Goal: Navigation & Orientation: Understand site structure

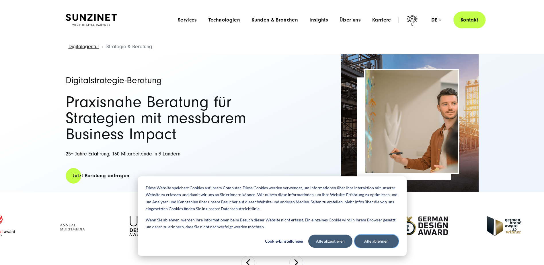
click at [376, 238] on button "Alle ablehnen" at bounding box center [376, 240] width 44 height 13
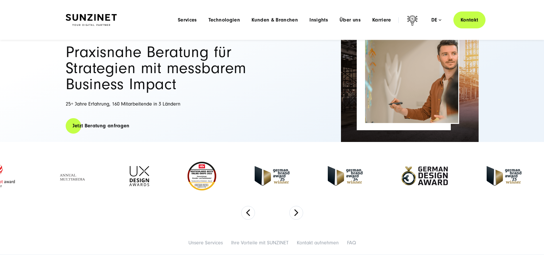
scroll to position [29, 0]
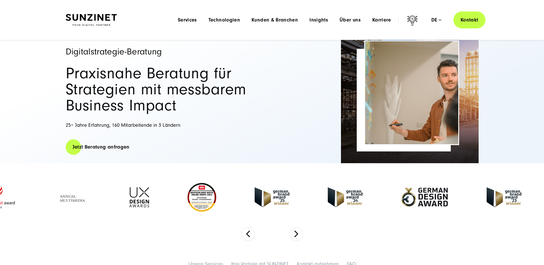
click at [95, 23] on img at bounding box center [91, 20] width 51 height 12
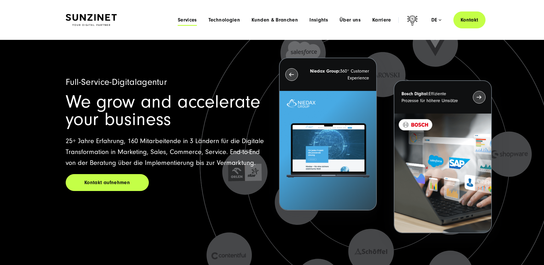
click at [192, 21] on span "Services" at bounding box center [187, 20] width 19 height 6
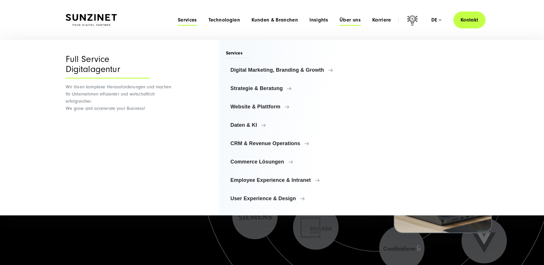
click at [352, 19] on span "Über uns" at bounding box center [349, 20] width 21 height 6
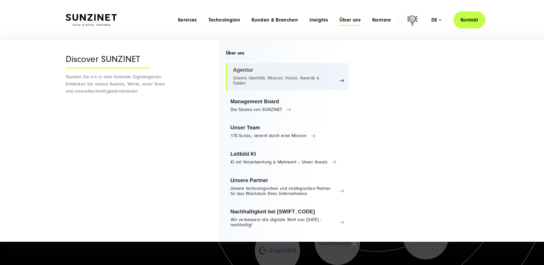
click at [306, 75] on link "Agentur Unsere Identität, Mission, Vision, Awards & Fakten" at bounding box center [287, 76] width 123 height 27
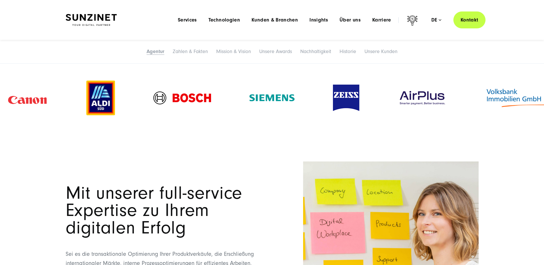
scroll to position [430, 0]
